Goal: Task Accomplishment & Management: Use online tool/utility

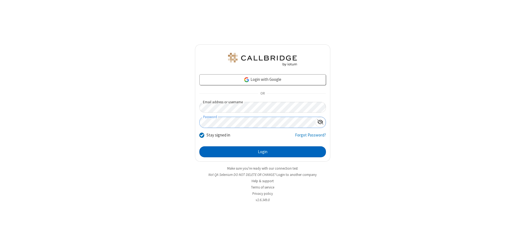
click at [263, 152] on button "Login" at bounding box center [262, 151] width 127 height 11
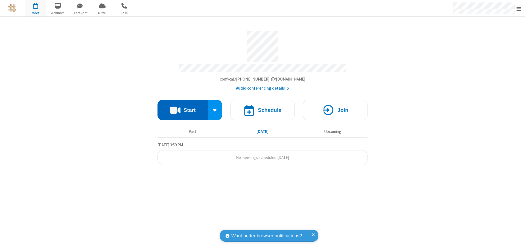
click at [183, 107] on button "Start" at bounding box center [183, 110] width 51 height 21
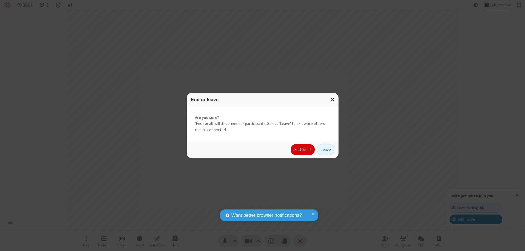
click at [303, 149] on button "End for all" at bounding box center [303, 149] width 24 height 11
